Goal: Task Accomplishment & Management: Use online tool/utility

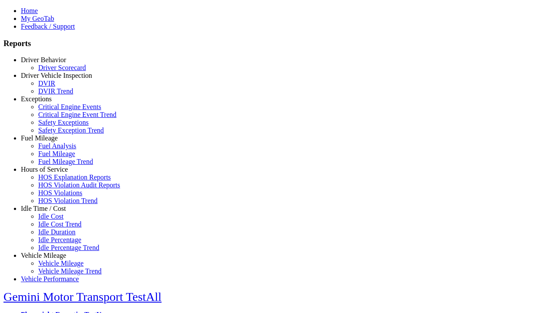
click at [50, 251] on link "Vehicle Mileage" at bounding box center [43, 254] width 45 height 7
click at [56, 267] on link "Vehicle Mileage Trend" at bounding box center [69, 270] width 63 height 7
type input "*********"
